Goal: Information Seeking & Learning: Find contact information

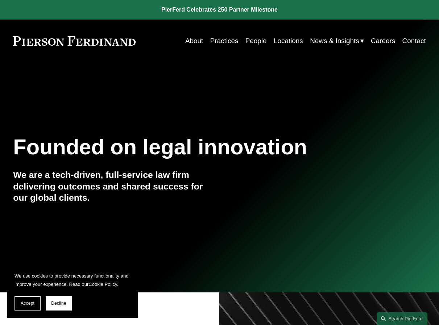
click at [249, 38] on link "People" at bounding box center [255, 41] width 21 height 14
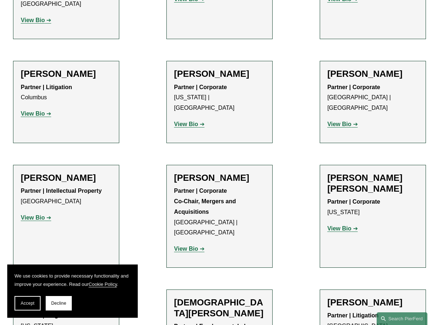
scroll to position [1667, 0]
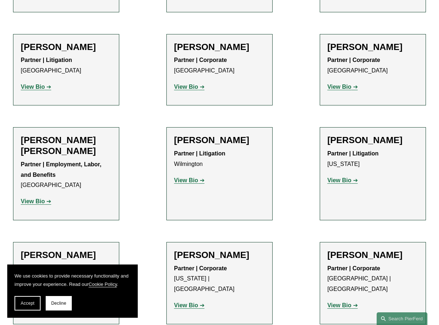
click at [35, 300] on button "Accept" at bounding box center [27, 303] width 26 height 14
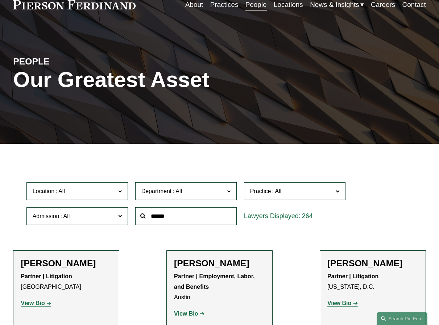
scroll to position [0, 0]
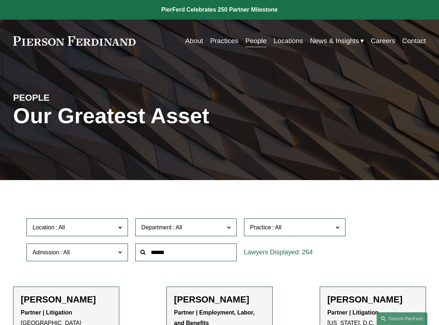
click at [148, 246] on input "text" at bounding box center [185, 253] width 101 height 18
type input "*"
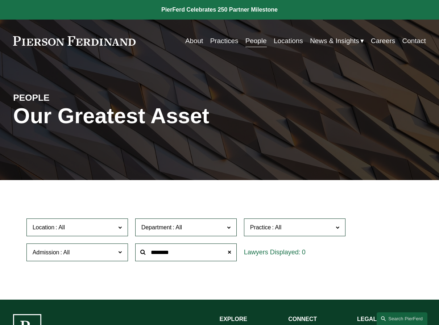
type input "********"
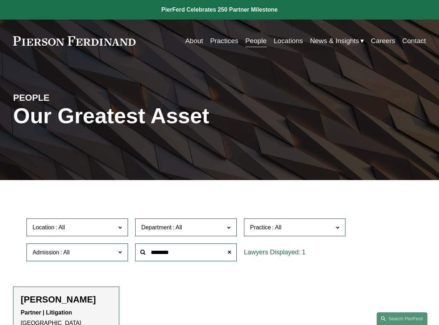
scroll to position [109, 0]
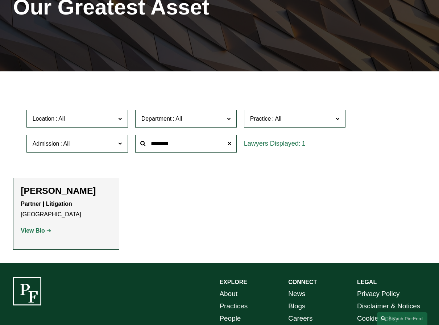
click at [34, 231] on strong "View Bio" at bounding box center [33, 231] width 24 height 6
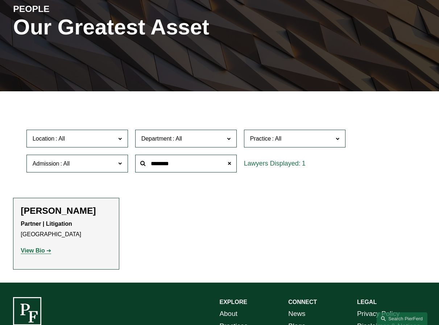
scroll to position [0, 0]
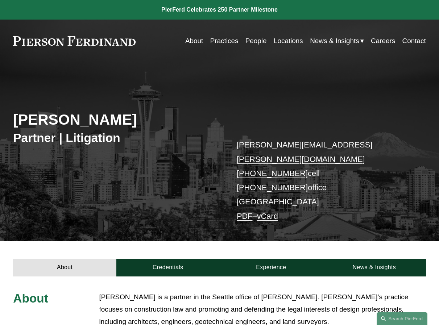
scroll to position [109, 0]
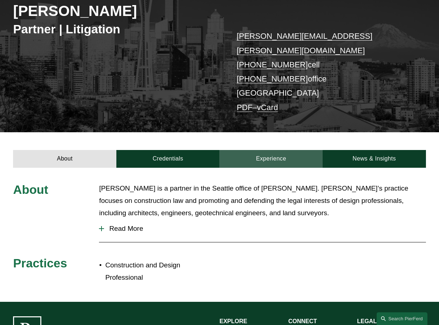
click at [250, 150] on link "Experience" at bounding box center [270, 159] width 103 height 18
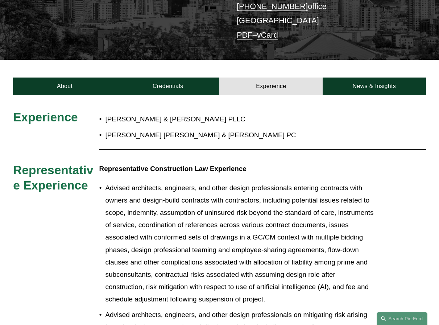
scroll to position [217, 0]
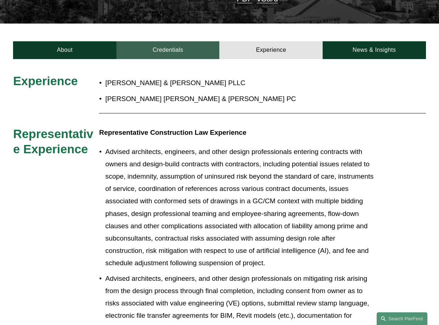
click at [170, 41] on link "Credentials" at bounding box center [167, 50] width 103 height 18
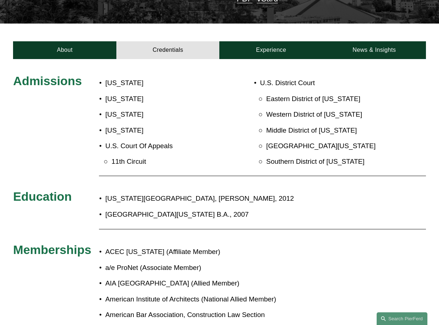
drag, startPoint x: 154, startPoint y: 152, endPoint x: 158, endPoint y: 177, distance: 25.7
drag, startPoint x: 158, startPoint y: 177, endPoint x: 254, endPoint y: 203, distance: 99.7
click at [253, 208] on p "[GEOGRAPHIC_DATA][US_STATE] B.A., 2007" at bounding box center [239, 214] width 269 height 12
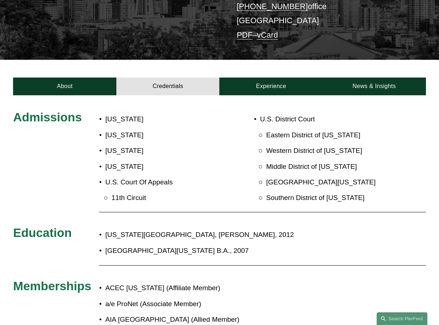
scroll to position [0, 0]
